Goal: Check status

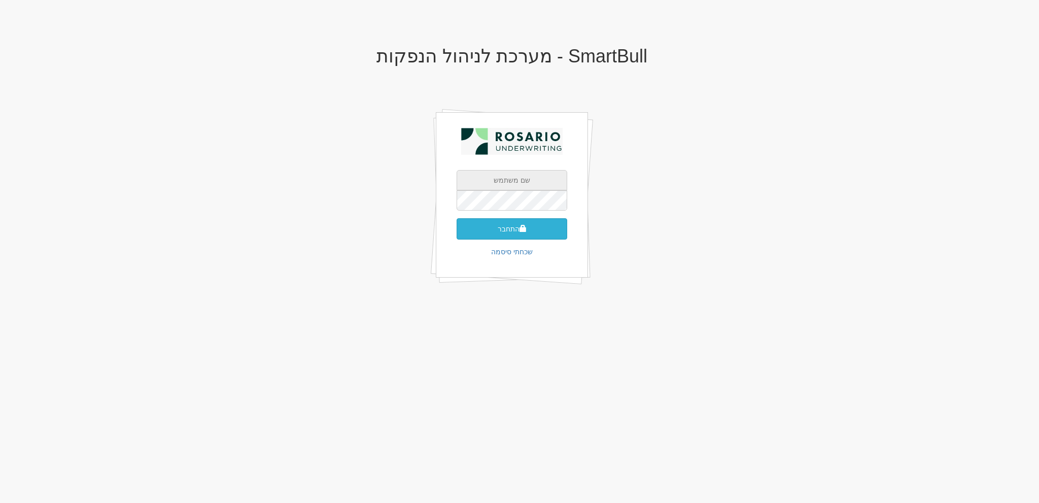
type input "[EMAIL_ADDRESS][PERSON_NAME][DOMAIN_NAME]"
click at [532, 227] on button "התחבר" at bounding box center [512, 228] width 111 height 21
type input "420712"
click at [457, 233] on button "התחבר" at bounding box center [512, 243] width 111 height 21
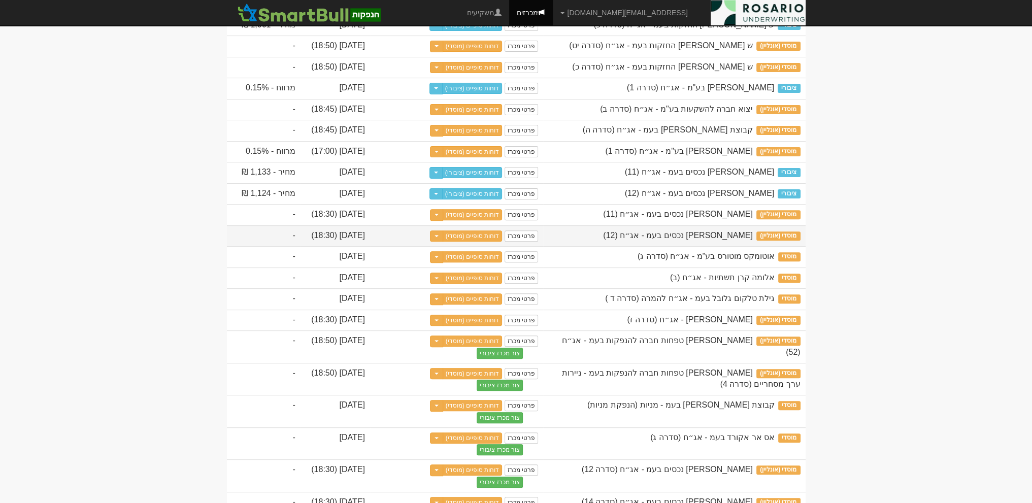
scroll to position [482, 0]
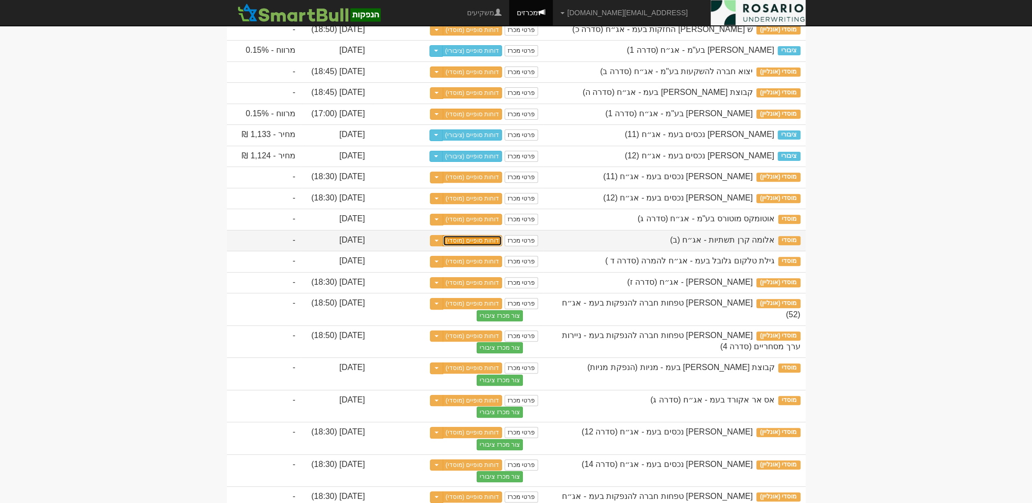
click at [485, 246] on link "דוחות סופיים (מוסדי)" at bounding box center [472, 240] width 60 height 11
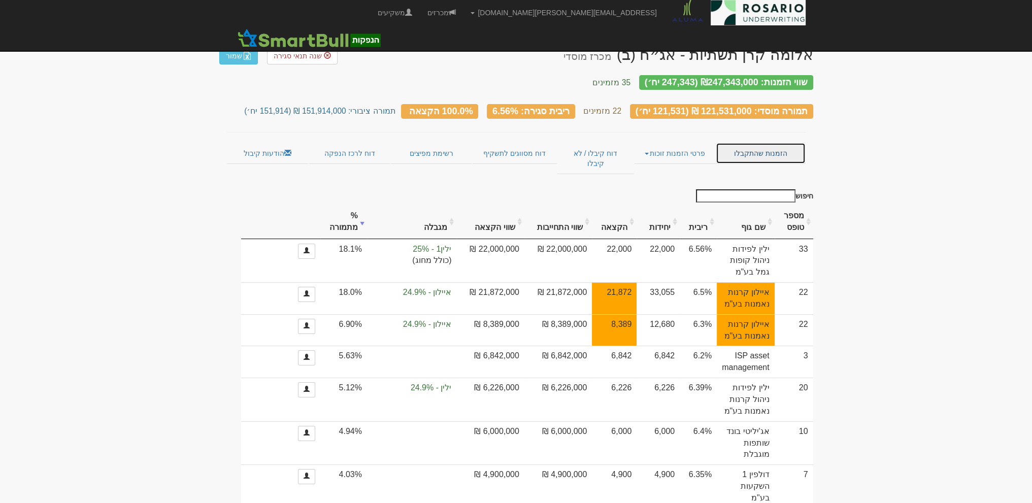
click at [764, 150] on link "הזמנות שהתקבלו" at bounding box center [759, 153] width 89 height 21
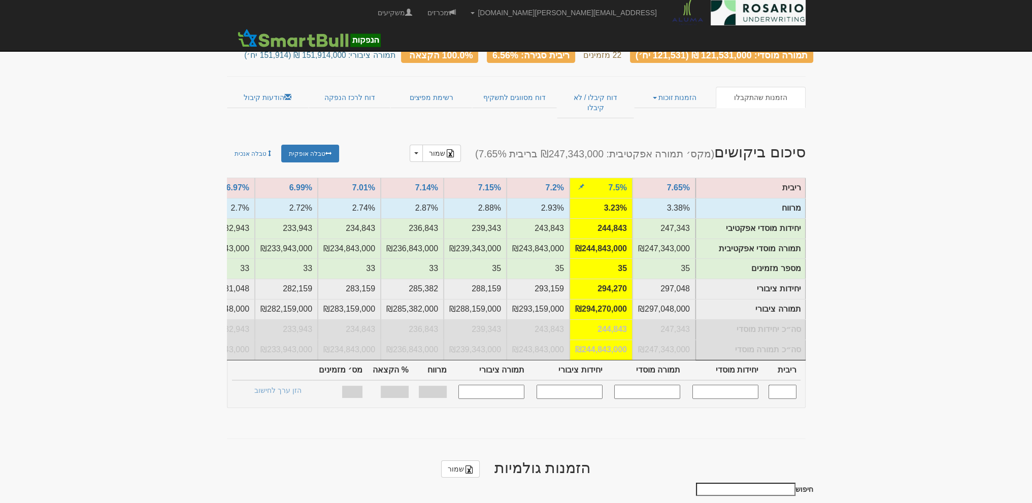
scroll to position [203, 0]
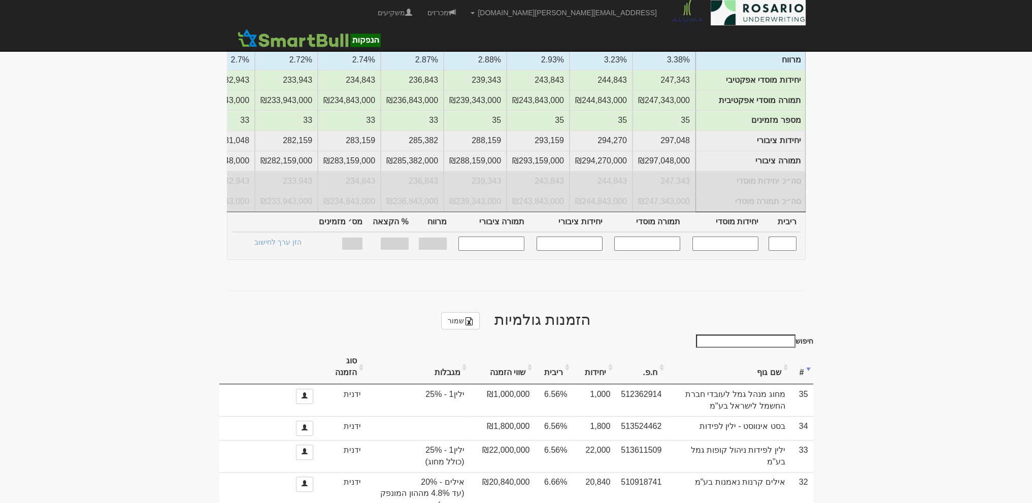
click at [590, 354] on th "יחידות" at bounding box center [593, 367] width 43 height 34
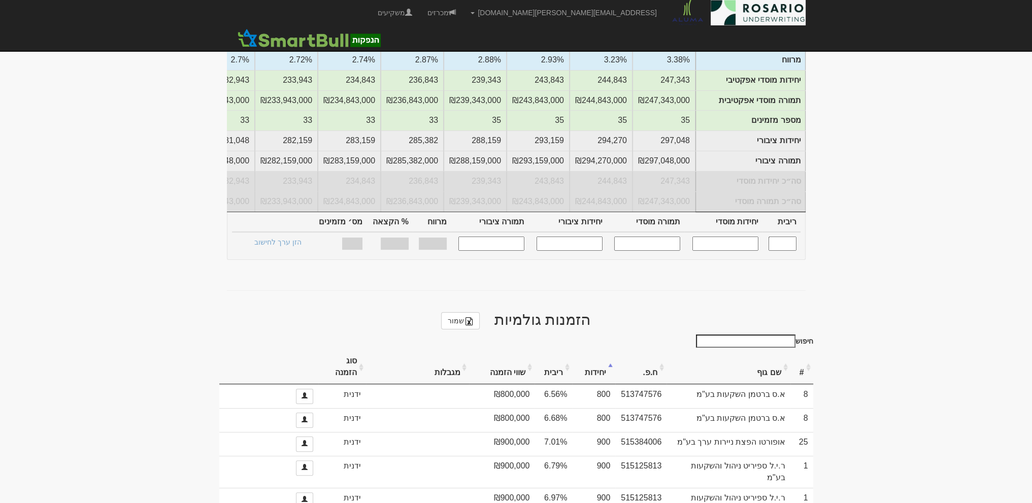
click at [590, 354] on th "יחידות" at bounding box center [593, 367] width 43 height 34
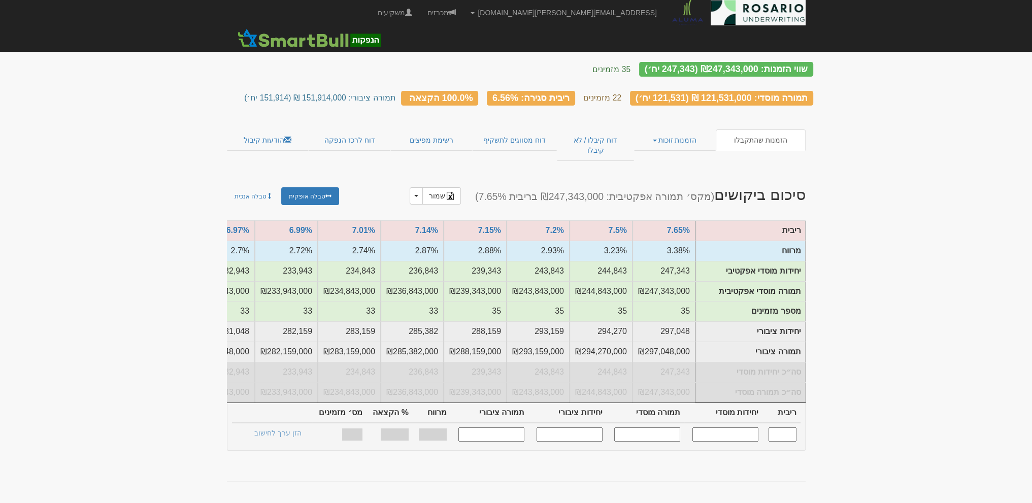
scroll to position [0, 0]
